Goal: Task Accomplishment & Management: Manage account settings

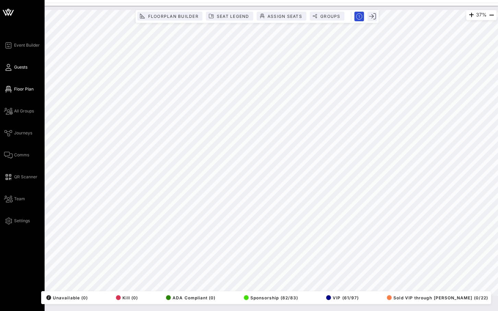
click at [21, 65] on span "Guests" at bounding box center [20, 67] width 13 height 6
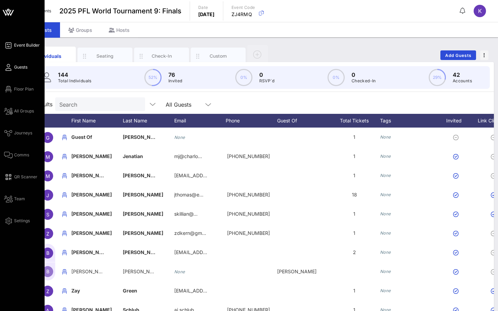
click at [8, 46] on icon at bounding box center [8, 45] width 9 height 1
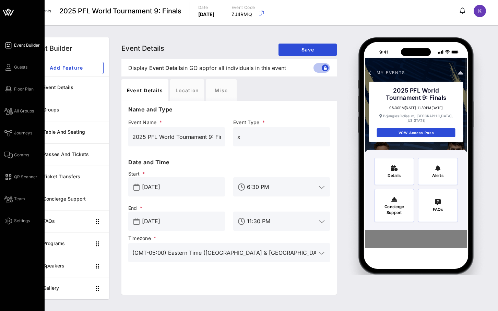
click at [15, 15] on icon at bounding box center [8, 12] width 16 height 16
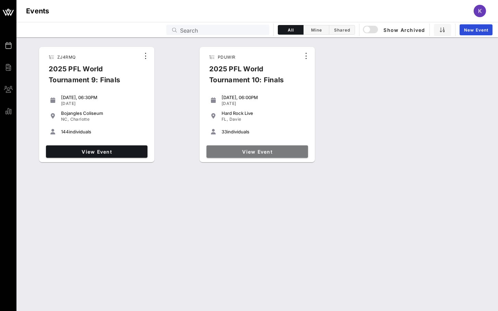
click at [256, 147] on link "View Event" at bounding box center [256, 151] width 101 height 12
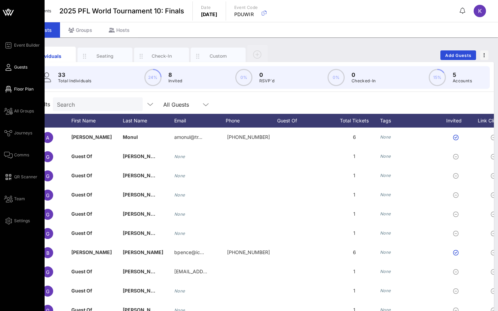
click at [9, 89] on icon at bounding box center [8, 89] width 9 height 1
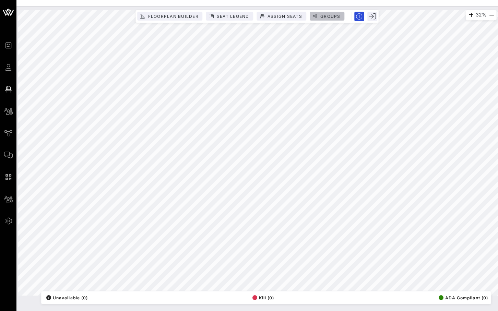
click at [332, 15] on span "Groups" at bounding box center [330, 16] width 21 height 5
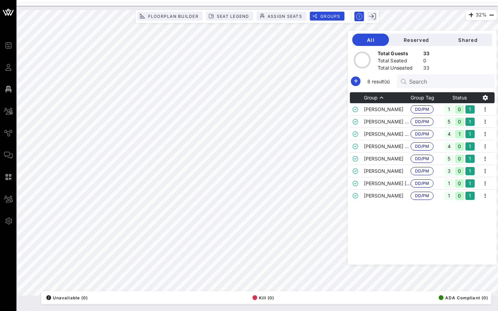
click at [432, 83] on input "Search" at bounding box center [449, 81] width 80 height 9
click at [396, 110] on td "[PERSON_NAME]" at bounding box center [387, 109] width 47 height 12
click at [487, 110] on icon "button" at bounding box center [485, 109] width 8 height 8
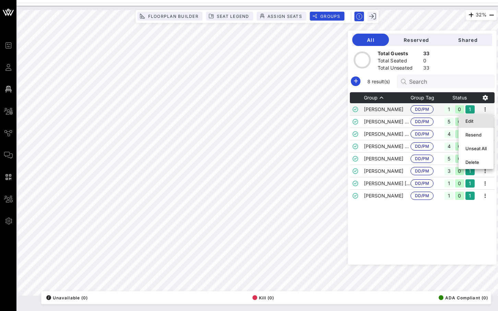
click at [481, 121] on div "Edit" at bounding box center [475, 120] width 21 height 5
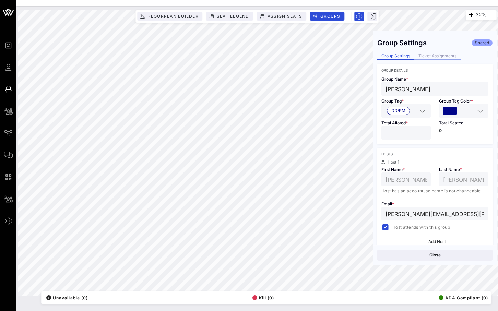
click at [447, 56] on div "Ticket Assignments" at bounding box center [437, 55] width 46 height 7
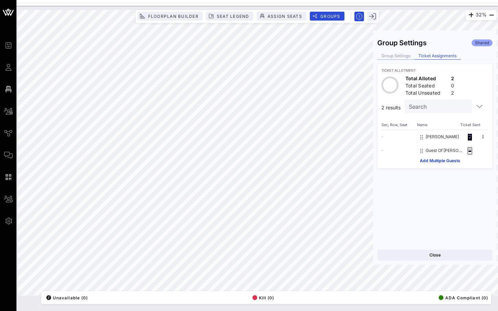
click at [397, 54] on div "Group Settings" at bounding box center [395, 55] width 37 height 7
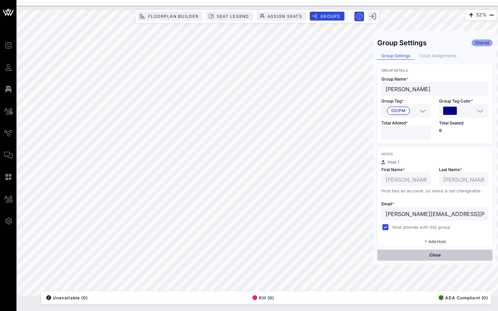
click at [442, 257] on button "Close" at bounding box center [434, 255] width 115 height 11
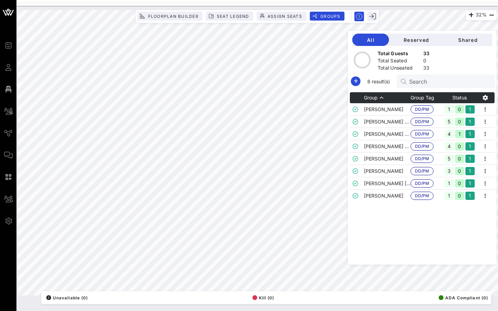
click at [445, 82] on input "Search" at bounding box center [449, 81] width 80 height 9
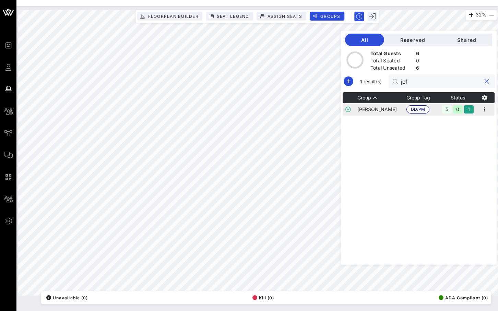
type input "jef"
click at [388, 112] on td "[PERSON_NAME]" at bounding box center [381, 109] width 49 height 12
click at [488, 109] on icon "button" at bounding box center [484, 109] width 8 height 8
click at [472, 120] on div "Edit" at bounding box center [475, 120] width 21 height 5
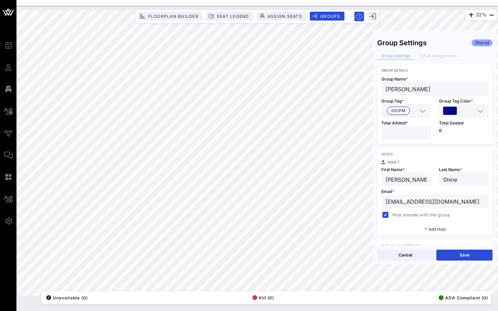
click at [424, 136] on input "*" at bounding box center [405, 132] width 41 height 9
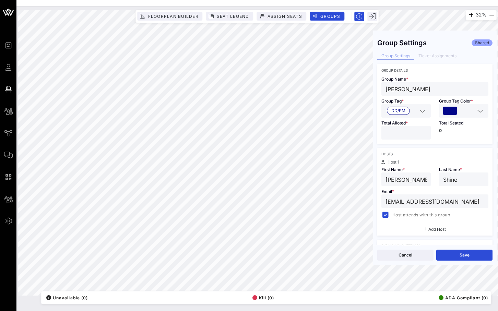
click at [424, 136] on input "*" at bounding box center [405, 132] width 41 height 9
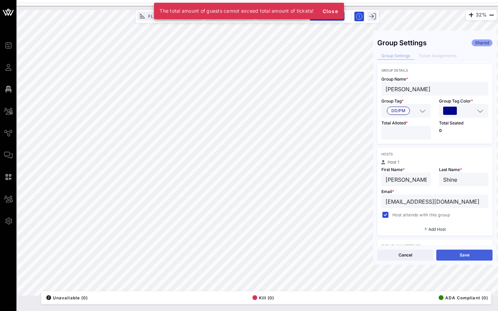
click at [470, 260] on button "Save" at bounding box center [464, 255] width 56 height 11
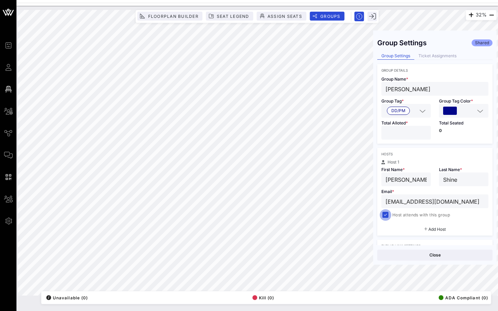
click at [383, 216] on div at bounding box center [385, 215] width 10 height 10
click at [425, 134] on input "*" at bounding box center [405, 132] width 41 height 9
type input "*"
click at [452, 264] on div "Cancel Save" at bounding box center [434, 255] width 123 height 20
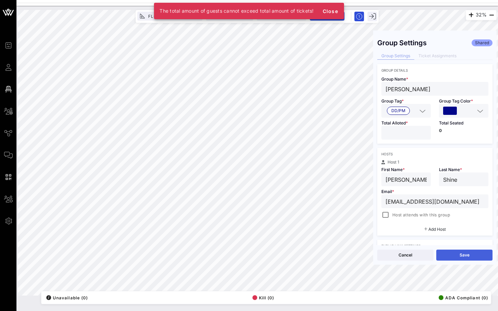
click at [455, 252] on button "Save" at bounding box center [464, 255] width 56 height 11
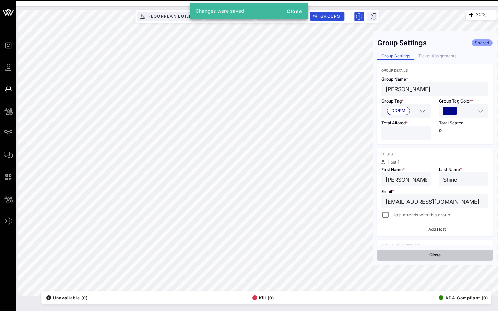
click at [404, 258] on button "Close" at bounding box center [434, 255] width 115 height 11
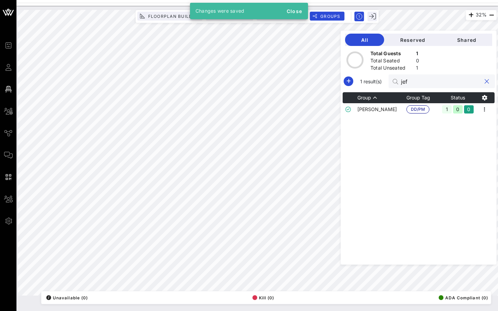
drag, startPoint x: 437, startPoint y: 80, endPoint x: 396, endPoint y: 80, distance: 40.8
click at [396, 80] on div "1 result(s) jef" at bounding box center [418, 81] width 153 height 14
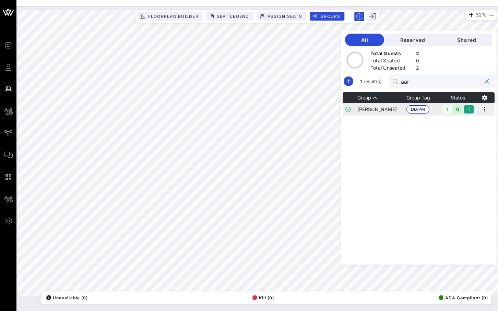
type input "aar"
click at [386, 109] on td "[PERSON_NAME]" at bounding box center [381, 109] width 49 height 12
click at [486, 107] on icon "button" at bounding box center [484, 109] width 8 height 8
click at [463, 124] on div "Edit" at bounding box center [475, 121] width 35 height 14
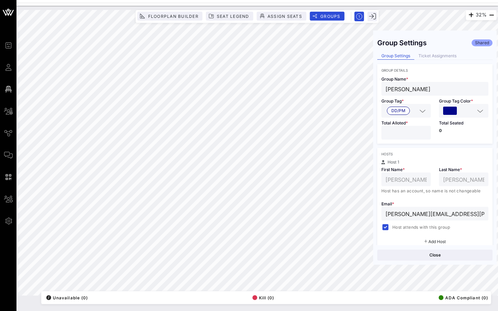
click at [423, 132] on input "*" at bounding box center [405, 132] width 41 height 9
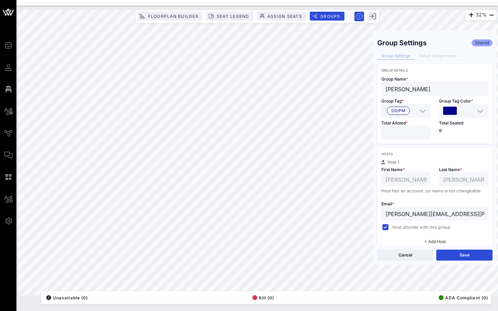
type input "*"
click at [423, 132] on input "*" at bounding box center [405, 132] width 41 height 9
click at [446, 258] on button "Save" at bounding box center [464, 255] width 56 height 11
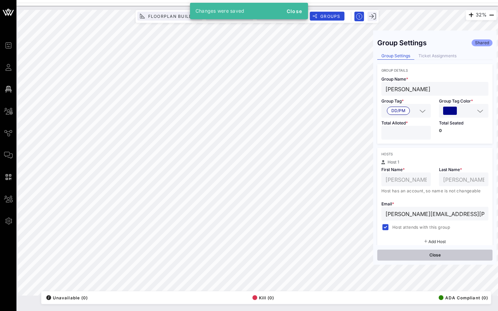
click at [446, 258] on button "Close" at bounding box center [434, 255] width 115 height 11
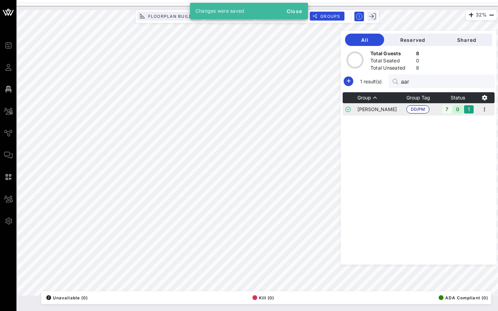
click at [393, 110] on td "[PERSON_NAME]" at bounding box center [381, 109] width 49 height 12
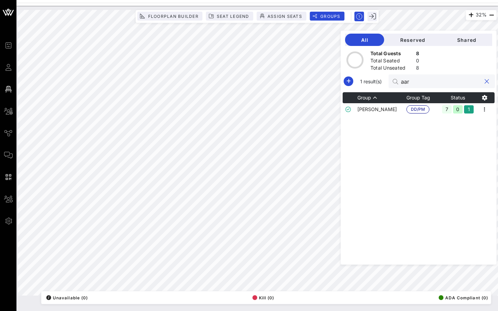
drag, startPoint x: 442, startPoint y: 83, endPoint x: 397, endPoint y: 83, distance: 45.6
click at [397, 83] on div "1 result(s) aar" at bounding box center [418, 81] width 153 height 14
type input "[PERSON_NAME]"
click at [386, 110] on td "[PERSON_NAME]" at bounding box center [381, 109] width 49 height 12
click at [486, 82] on button "clear icon" at bounding box center [486, 81] width 4 height 7
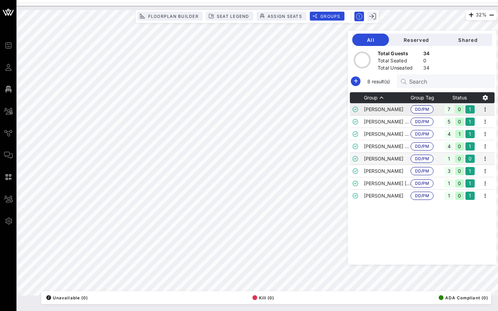
click at [393, 112] on td "[PERSON_NAME]" at bounding box center [387, 109] width 47 height 12
click at [484, 105] on icon "button" at bounding box center [485, 109] width 8 height 8
click at [473, 118] on div "Edit" at bounding box center [475, 121] width 21 height 11
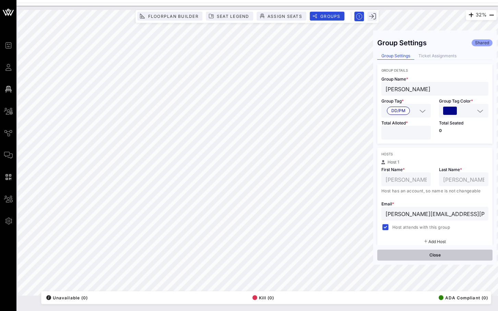
click at [432, 256] on button "Close" at bounding box center [434, 255] width 115 height 11
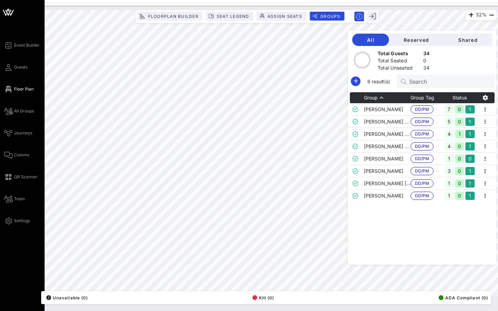
click at [2, 23] on div "Event Builder Guests Floor Plan All Groups Journeys Comms QR Scanner Team Setti…" at bounding box center [22, 155] width 45 height 311
click at [9, 12] on icon at bounding box center [8, 12] width 16 height 16
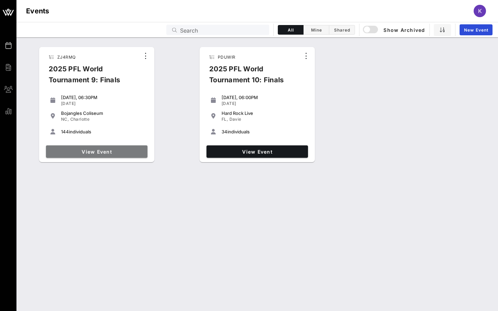
click at [123, 156] on link "View Event" at bounding box center [96, 151] width 101 height 12
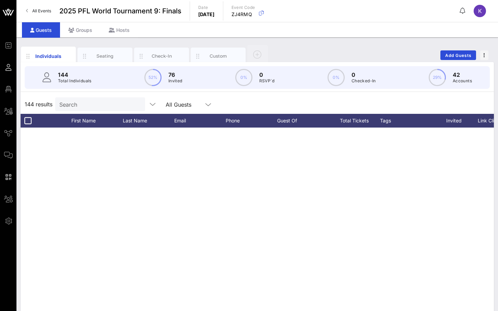
scroll to position [457, 0]
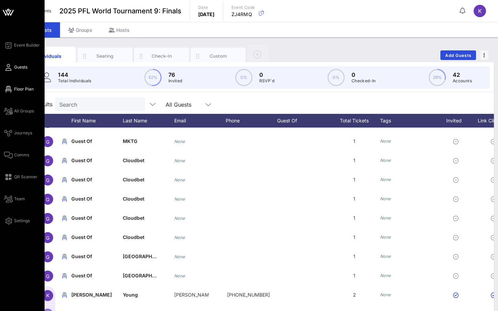
click at [7, 89] on icon at bounding box center [8, 89] width 9 height 1
